Goal: Task Accomplishment & Management: Use online tool/utility

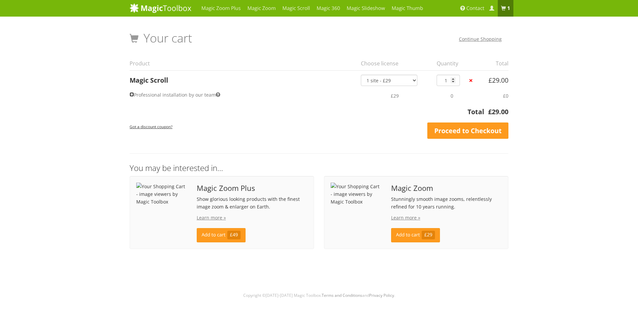
click at [132, 95] on input "Professional installation by our team" at bounding box center [132, 94] width 4 height 4
checkbox input "true"
click at [132, 96] on input "Professional installation by our team" at bounding box center [132, 94] width 4 height 4
checkbox input "false"
click at [400, 81] on select "1 site - £29 5 websites - £95 10 websites - £175 Unlimited - £399 Bundled - £899" at bounding box center [389, 80] width 56 height 11
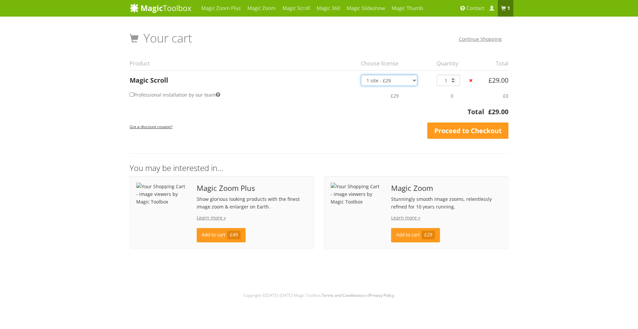
click at [397, 79] on select "1 site - £29 5 websites - £95 10 websites - £175 Unlimited - £399 Bundled - £899" at bounding box center [389, 80] width 56 height 11
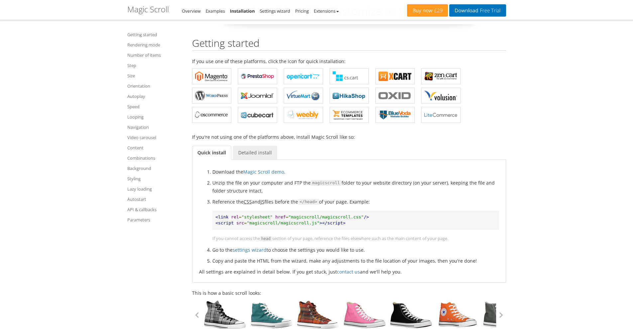
scroll to position [33, 0]
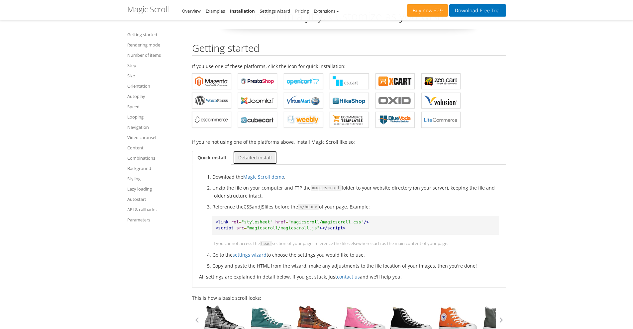
click at [250, 158] on link "Detailed install" at bounding box center [255, 158] width 44 height 14
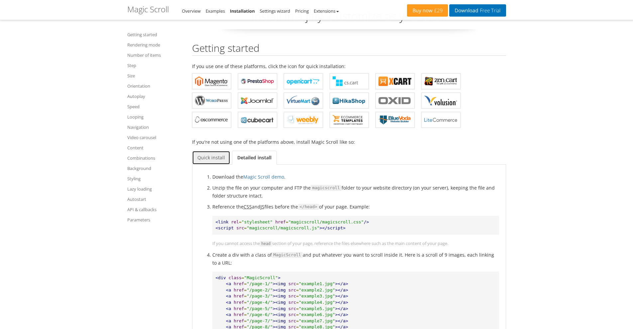
click at [215, 156] on link "Quick install" at bounding box center [211, 158] width 38 height 14
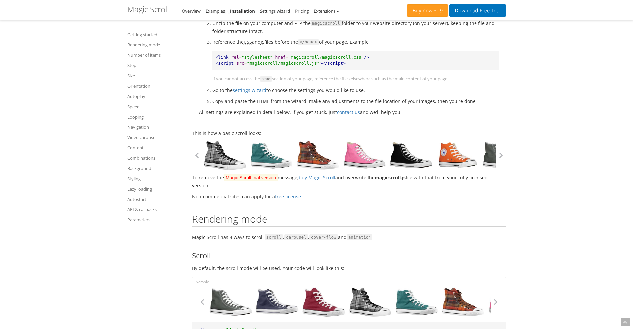
scroll to position [166, 0]
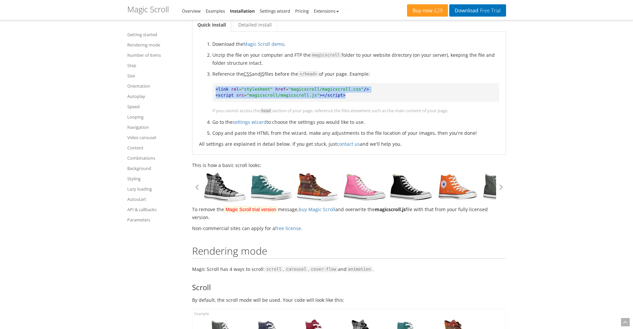
drag, startPoint x: 338, startPoint y: 94, endPoint x: 205, endPoint y: 90, distance: 132.9
click at [205, 90] on ol "Download the Magic Scroll demo . Unzip the file on your computer and FTP the ma…" at bounding box center [349, 88] width 300 height 97
copy pre "<link rel = "stylesheet" href = "magicscroll/magicscroll.css" /> <script src = …"
click at [375, 84] on pre "<link rel = "stylesheet" href = "magicscroll/magicscroll.css" /> <script src = …" at bounding box center [355, 92] width 287 height 19
click at [258, 122] on link "settings wizard" at bounding box center [250, 122] width 34 height 6
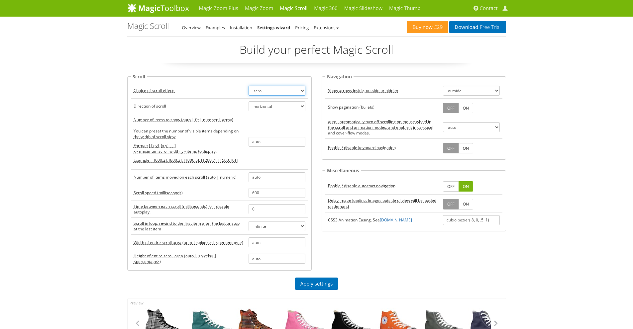
click at [266, 93] on select "scroll carousel cover-flow animation" at bounding box center [276, 91] width 57 height 10
click at [217, 101] on td "Direction of scroll" at bounding box center [188, 106] width 115 height 16
click at [262, 107] on select "horizontal vertical" at bounding box center [276, 106] width 57 height 10
drag, startPoint x: 262, startPoint y: 107, endPoint x: 263, endPoint y: 103, distance: 4.4
click at [262, 107] on select "horizontal vertical" at bounding box center [276, 106] width 57 height 10
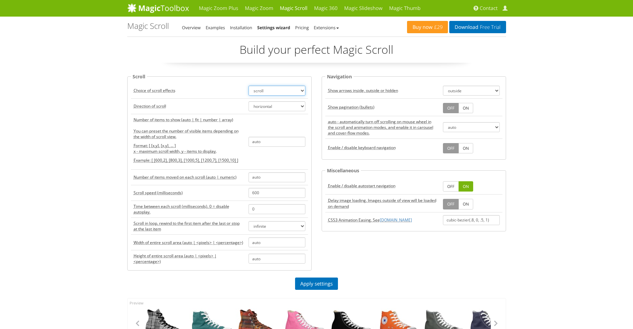
click at [264, 93] on select "scroll carousel cover-flow animation" at bounding box center [276, 91] width 57 height 10
click at [220, 99] on td "Direction of scroll" at bounding box center [188, 106] width 115 height 16
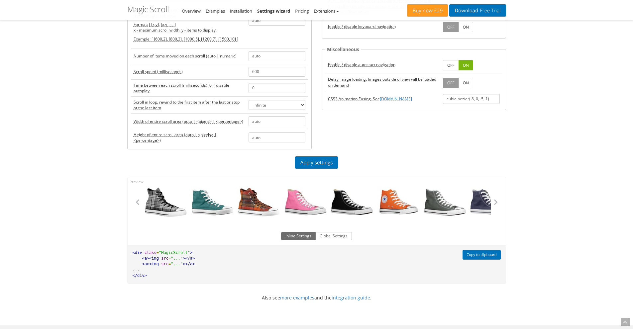
scroll to position [233, 0]
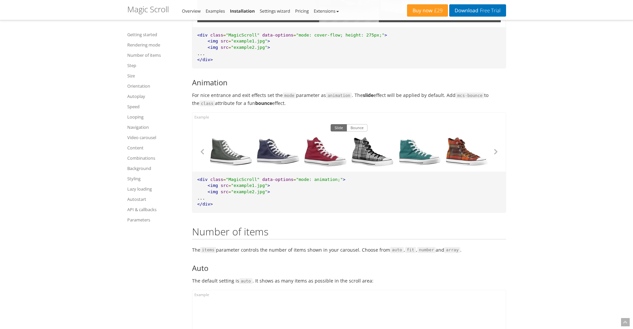
scroll to position [897, 0]
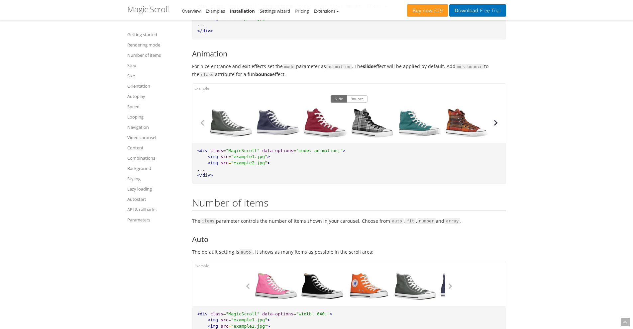
click at [496, 123] on button "button" at bounding box center [496, 123] width 10 height 10
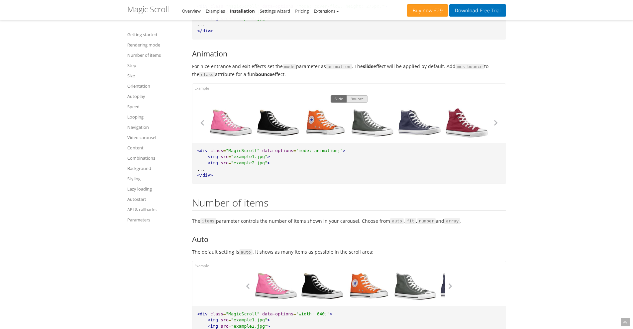
click at [355, 102] on button "Bounce" at bounding box center [356, 98] width 21 height 7
click at [498, 127] on button "button" at bounding box center [496, 123] width 10 height 10
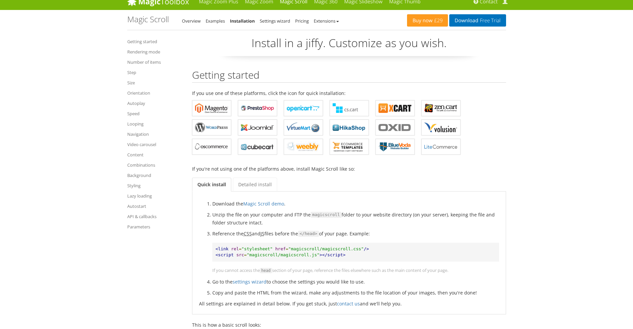
scroll to position [0, 0]
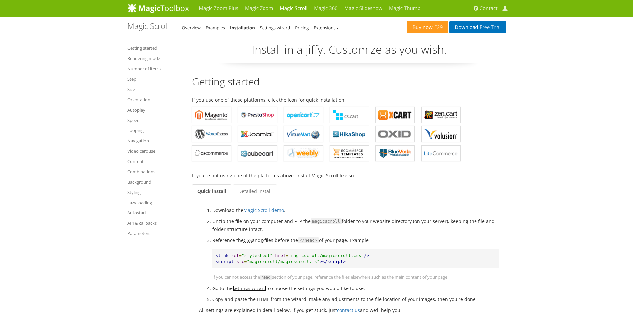
click at [253, 290] on link "settings wizard" at bounding box center [250, 288] width 34 height 6
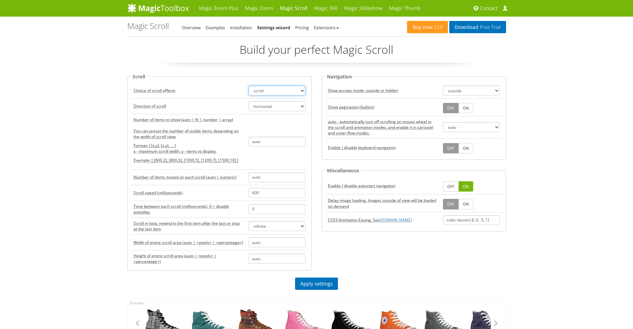
drag, startPoint x: 258, startPoint y: 89, endPoint x: 262, endPoint y: 95, distance: 7.7
click at [258, 89] on select "scroll carousel cover-flow animation" at bounding box center [276, 91] width 57 height 10
select select "cover-flow"
click at [248, 86] on select "scroll carousel cover-flow animation" at bounding box center [276, 91] width 57 height 10
click at [263, 109] on select "horizontal vertical" at bounding box center [276, 106] width 57 height 10
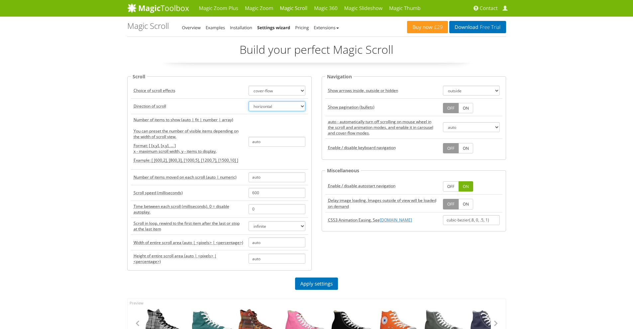
click at [264, 106] on select "horizontal vertical" at bounding box center [276, 106] width 57 height 10
click at [264, 142] on input "auto" at bounding box center [276, 142] width 57 height 10
click at [272, 145] on input "auto" at bounding box center [276, 142] width 57 height 10
click at [276, 153] on td "auto" at bounding box center [277, 141] width 62 height 55
click at [275, 207] on input "0" at bounding box center [276, 209] width 57 height 10
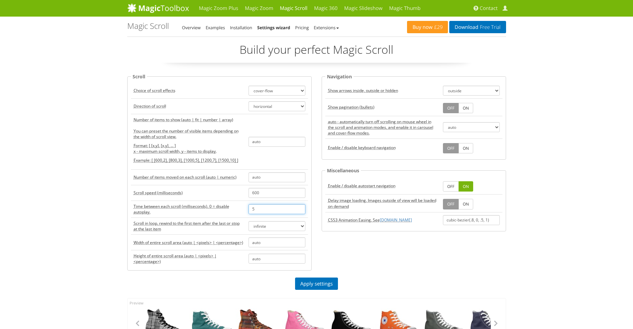
type input "5"
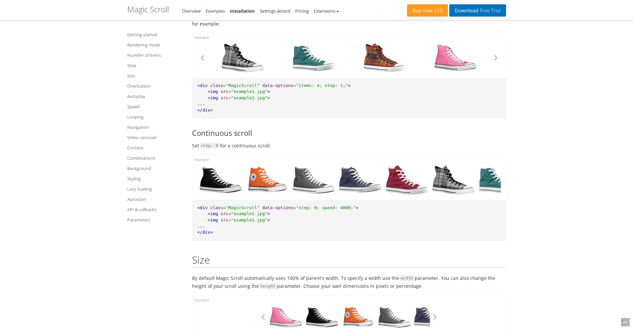
scroll to position [1628, 0]
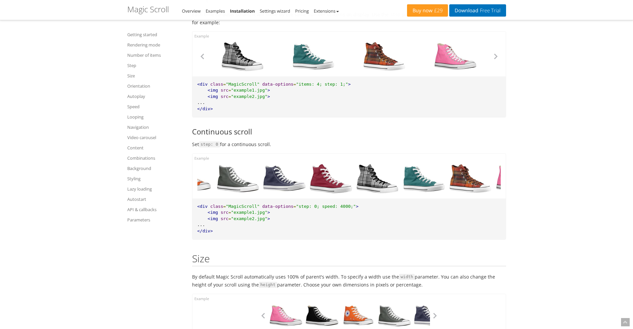
drag, startPoint x: 297, startPoint y: 185, endPoint x: 320, endPoint y: 185, distance: 23.3
click at [316, 186] on div at bounding box center [331, 179] width 47 height 30
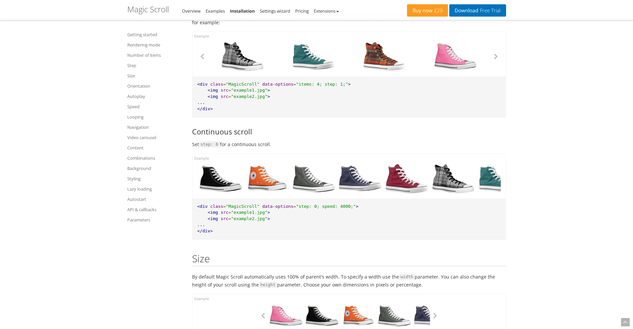
drag, startPoint x: 213, startPoint y: 226, endPoint x: 202, endPoint y: 226, distance: 11.0
click at [202, 226] on span "..." at bounding box center [201, 224] width 8 height 5
click at [227, 229] on pre "<div class = "MagicScroll" data-options = "step: 0; speed: 4000;" > <img src = …" at bounding box center [348, 219] width 313 height 41
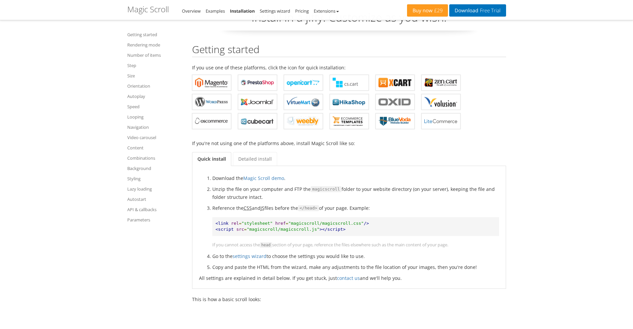
scroll to position [33, 0]
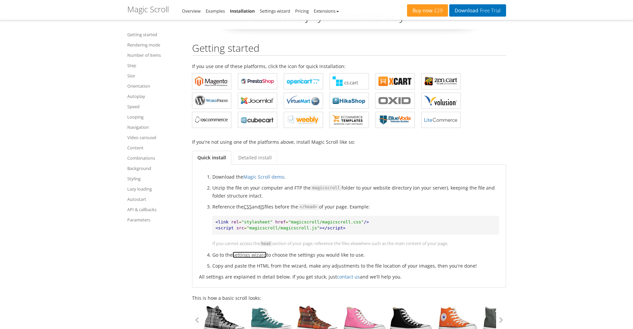
click at [259, 257] on link "settings wizard" at bounding box center [250, 255] width 34 height 6
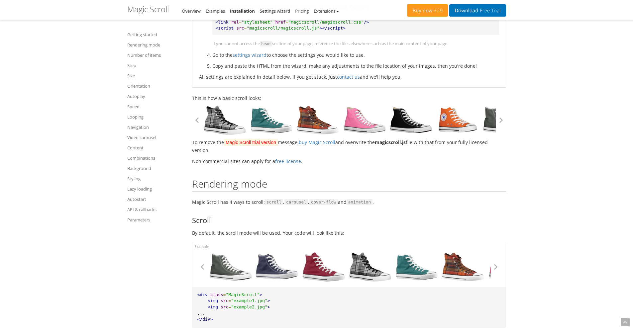
scroll to position [199, 0]
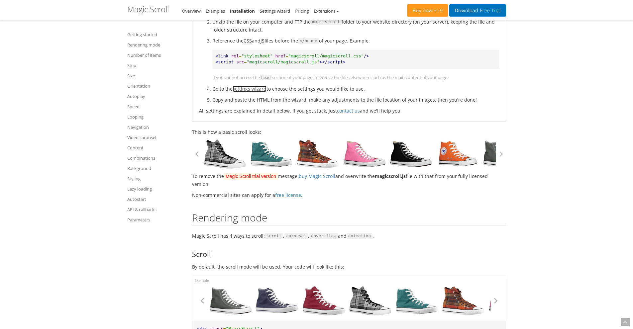
click at [254, 87] on link "settings wizard" at bounding box center [250, 89] width 34 height 6
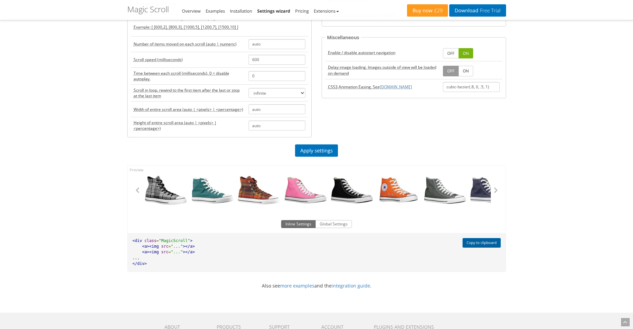
click at [479, 243] on button "Copy to clipboard" at bounding box center [481, 243] width 38 height 10
